Goal: Information Seeking & Learning: Check status

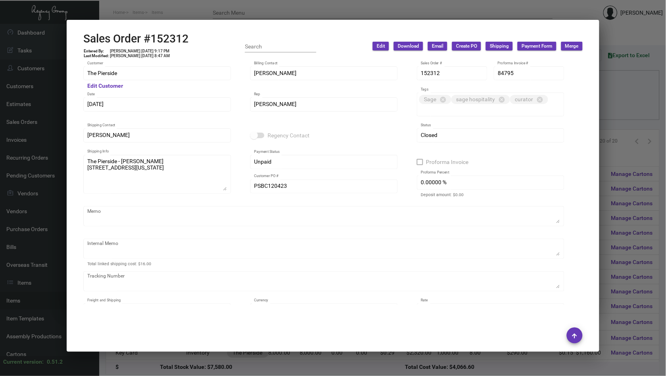
scroll to position [656, 0]
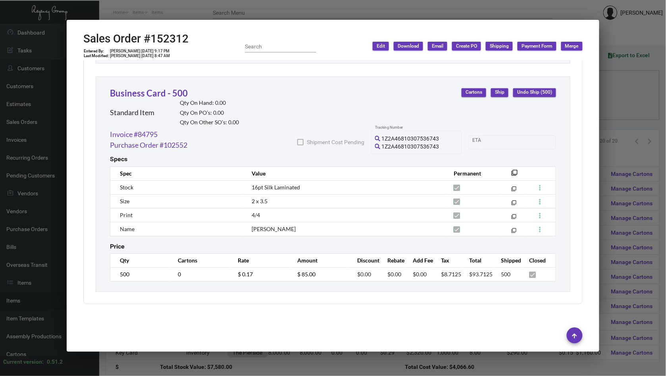
click at [56, 140] on div at bounding box center [333, 188] width 666 height 376
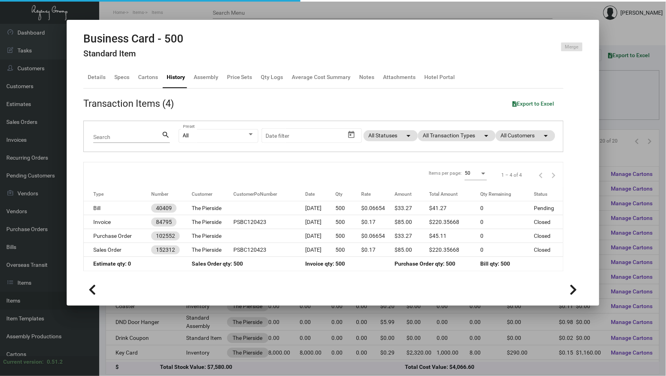
click at [56, 140] on div at bounding box center [333, 188] width 666 height 376
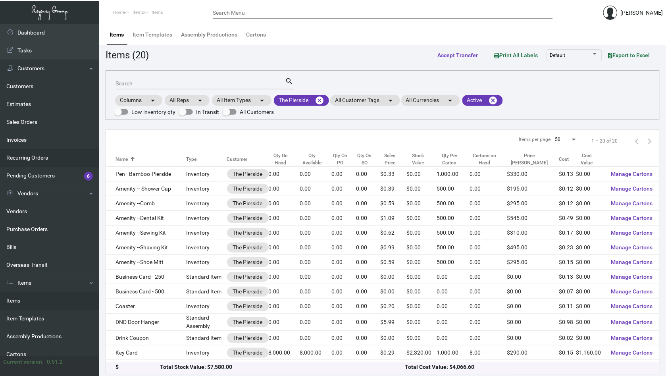
click at [56, 157] on link "Recurring Orders" at bounding box center [49, 158] width 99 height 18
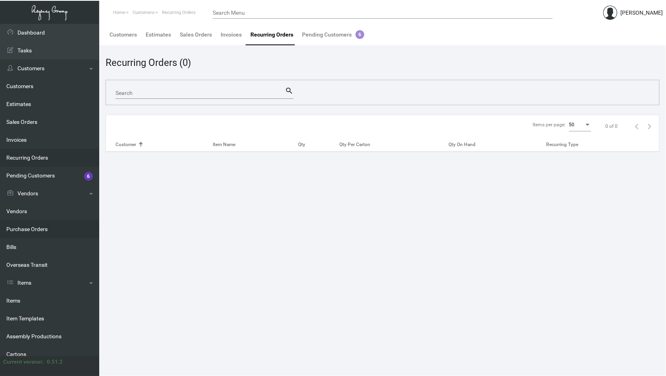
click at [52, 229] on link "Purchase Orders" at bounding box center [49, 229] width 99 height 18
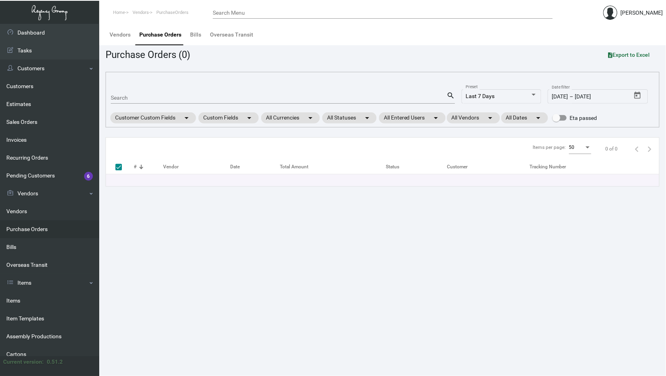
click at [42, 226] on link "Purchase Orders" at bounding box center [49, 229] width 99 height 18
click at [52, 301] on link "Items" at bounding box center [49, 301] width 99 height 18
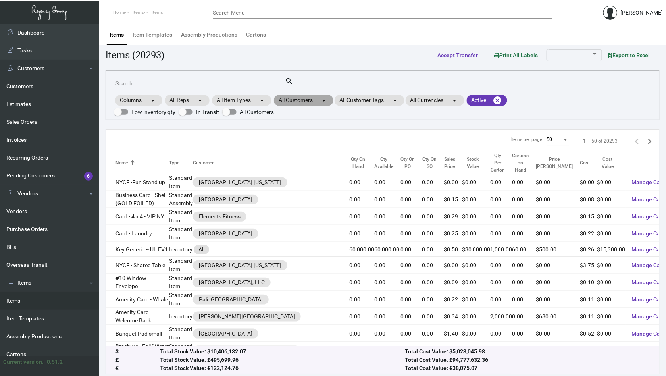
click at [327, 102] on mat-icon "arrow_drop_down" at bounding box center [324, 101] width 10 height 10
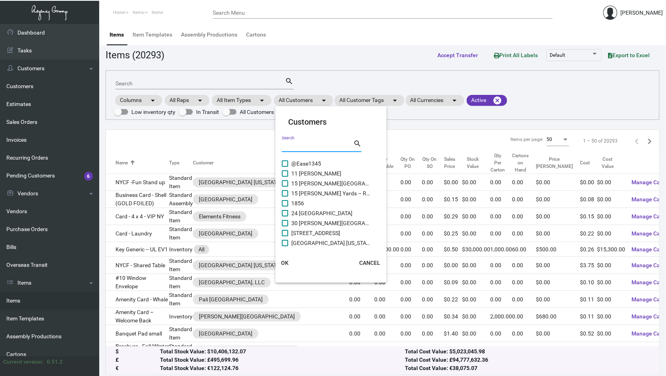
click at [301, 147] on input "Search" at bounding box center [317, 146] width 71 height 6
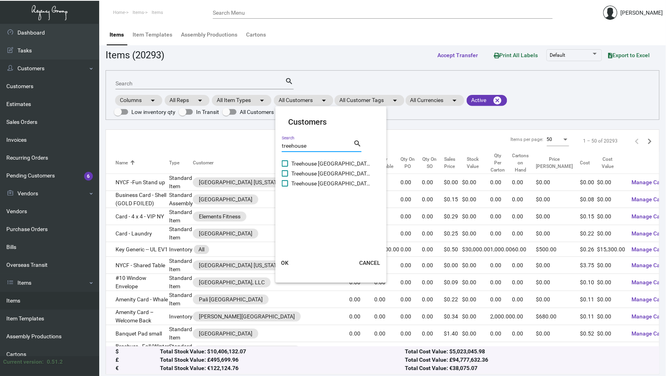
type input "treehouse"
click at [285, 180] on span at bounding box center [285, 183] width 6 height 6
click at [285, 187] on input "Treehouse [GEOGRAPHIC_DATA]" at bounding box center [285, 187] width 0 height 0
checkbox input "true"
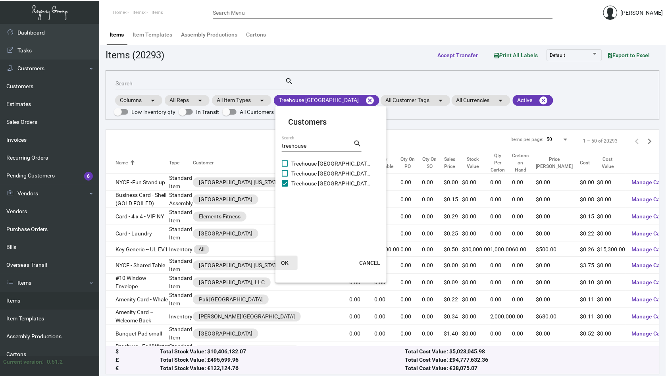
click at [282, 260] on span "OK" at bounding box center [286, 263] width 8 height 6
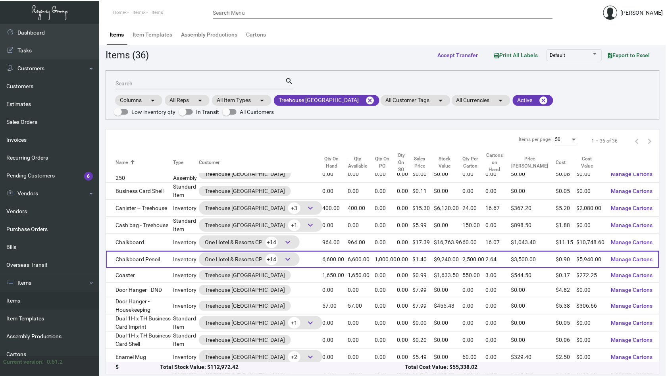
scroll to position [40, 0]
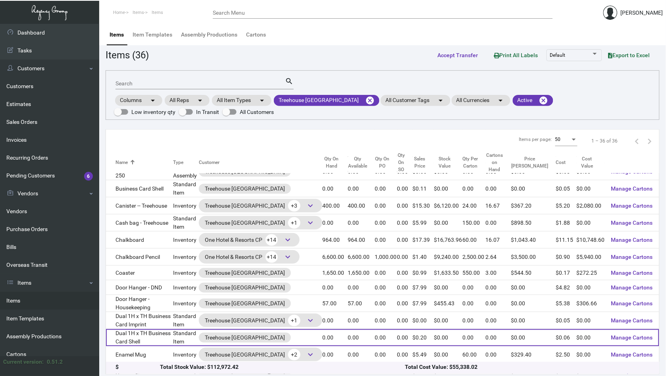
click at [170, 329] on td "Dual 1H x TH Business Card Shell" at bounding box center [139, 337] width 67 height 17
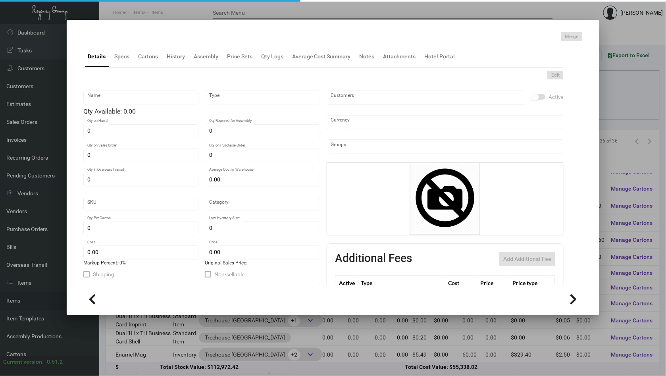
type input "Dual 1H x TH Business Card Shell"
type input "Standard Item"
type input "$ 0.00"
type input "Standard"
type input "$ 0.058"
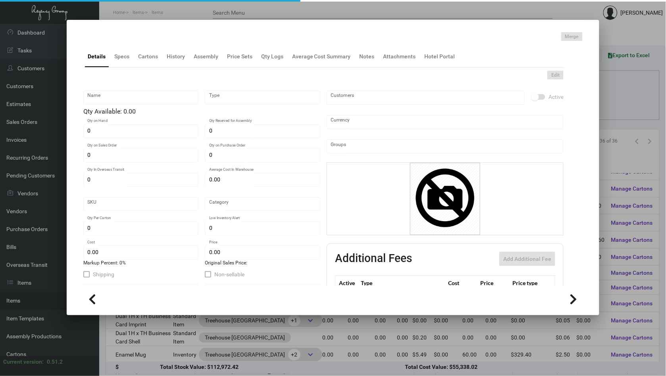
type input "$ 0.1998"
checkbox input "true"
type input "United States Dollar $"
click at [172, 46] on div "Details Specs Cartons History Assembly Price Sets Qty Logs Average Cost Summary…" at bounding box center [323, 56] width 480 height 21
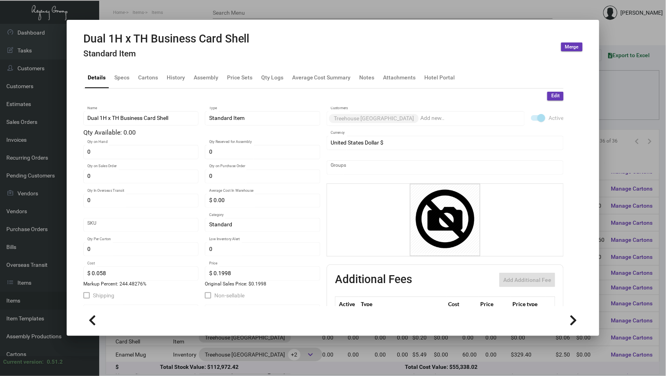
click at [172, 53] on h4 "Standard Item" at bounding box center [166, 54] width 166 height 10
click at [171, 70] on div "History" at bounding box center [176, 77] width 25 height 19
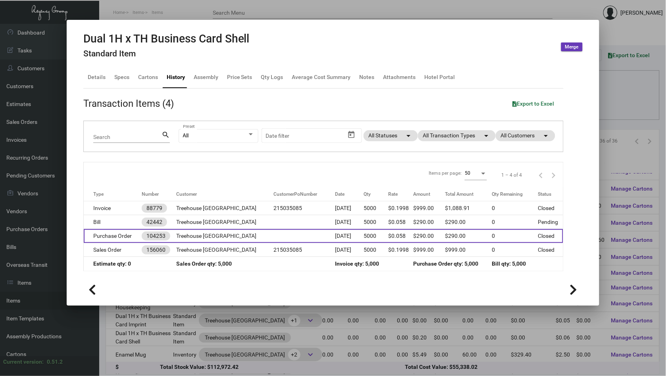
click at [166, 229] on td "104253" at bounding box center [159, 236] width 35 height 14
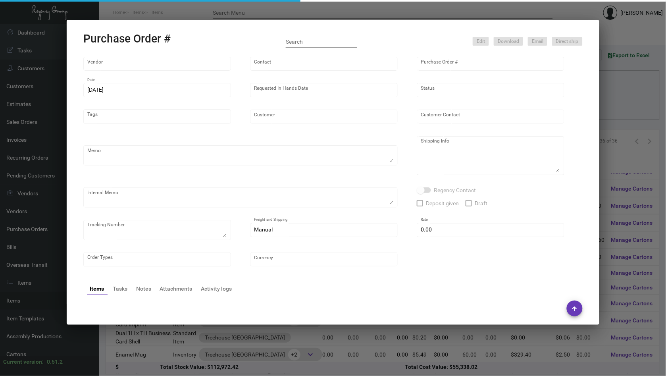
type input "BCT [US_STATE]"
type input "[PERSON_NAME]"
type input "104253"
type input "[DATE]"
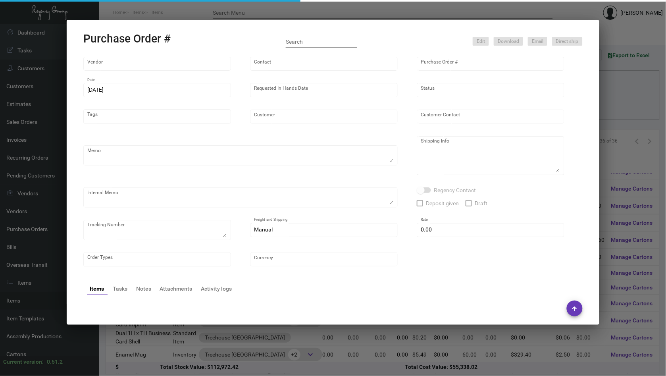
type input "Treehouse [GEOGRAPHIC_DATA]"
type textarea "PLEASE SEND PDF PROOFS TO OUR ART TEAM ; [EMAIL_ADDRESS][DOMAIN_NAME] WITH ME I…"
type textarea "To be housed for future imprints."
type textarea "3.18 - Per [PERSON_NAME], process the shells first, pending customer PO. // PER…"
type input "$ 0.00"
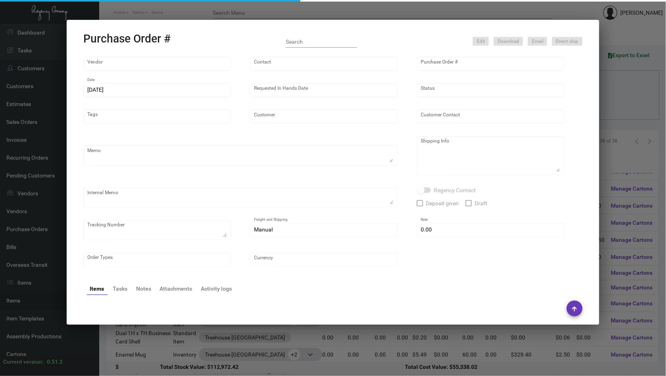
type input "United States Dollar $"
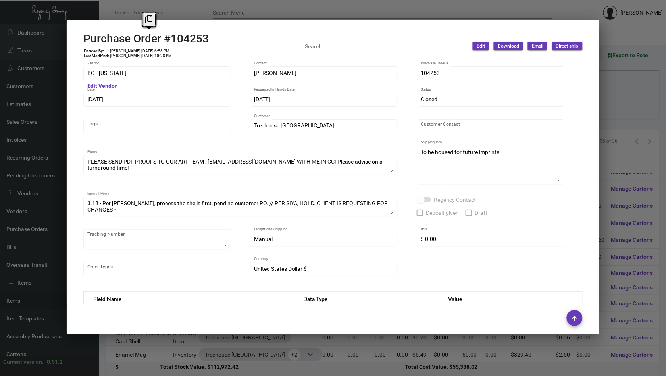
drag, startPoint x: 219, startPoint y: 38, endPoint x: 89, endPoint y: 41, distance: 129.9
click at [89, 41] on div "Purchase Order #104253 Entered By: [PERSON_NAME] [DATE] 6:58 PM Last Modified: …" at bounding box center [333, 46] width 500 height 28
click at [86, 41] on h2 "Purchase Order #104253" at bounding box center [145, 39] width 125 height 14
drag, startPoint x: 83, startPoint y: 40, endPoint x: 218, endPoint y: 39, distance: 135.0
click at [218, 39] on div "Purchase Order #104253 Entered By: [PERSON_NAME] [DATE] 6:58 PM Last Modified: …" at bounding box center [333, 46] width 500 height 28
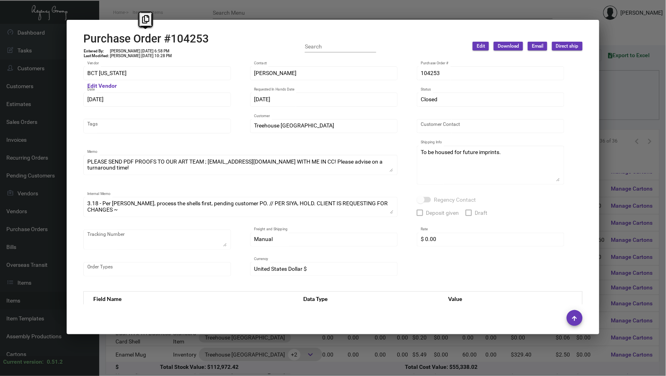
copy h2 "Purchase Order #104253"
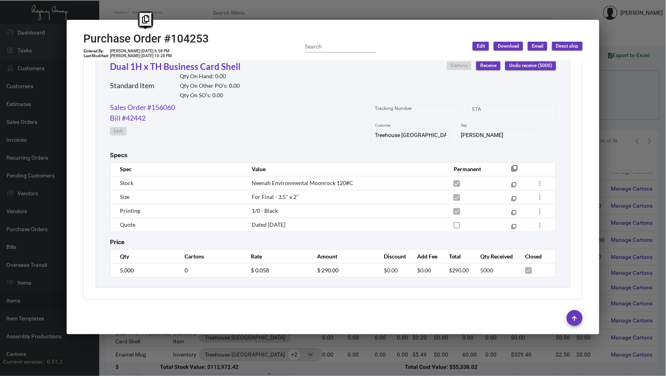
scroll to position [380, 0]
